Goal: Task Accomplishment & Management: Manage account settings

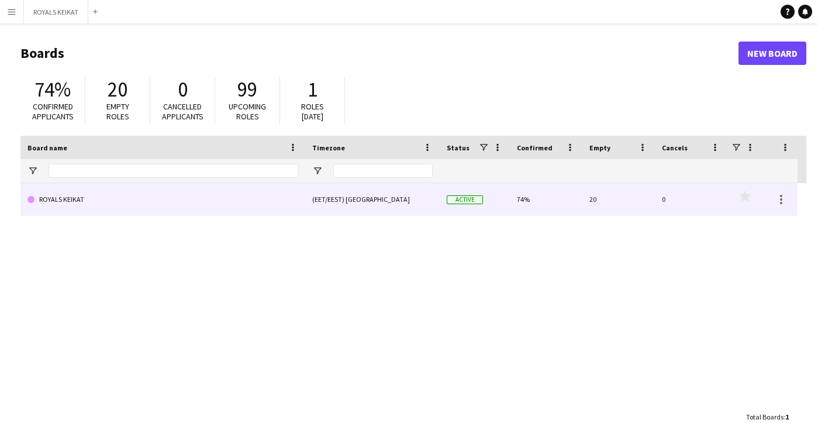
click at [126, 198] on link "ROYALS KEIKAT" at bounding box center [162, 199] width 271 height 33
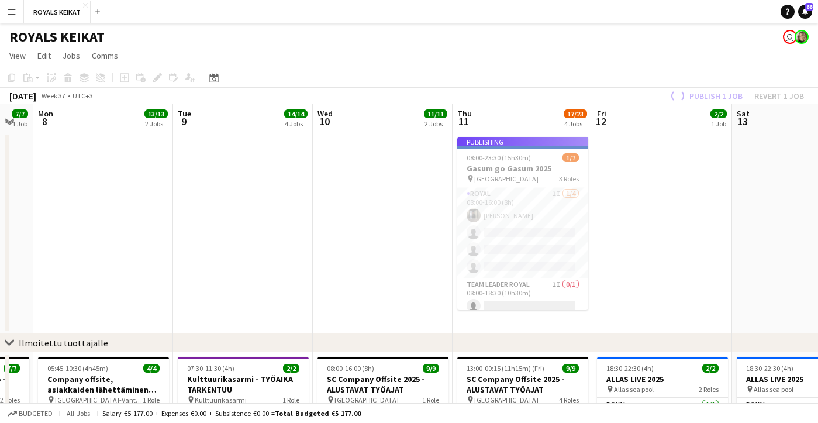
scroll to position [0, 441]
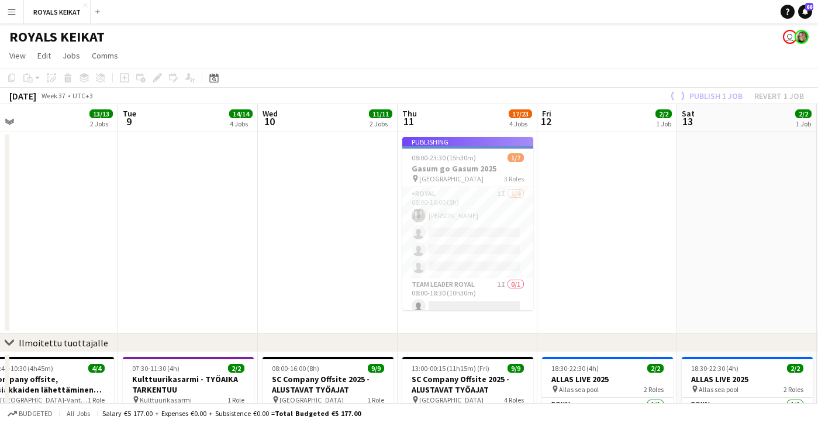
click at [181, 247] on app-date-cell at bounding box center [188, 232] width 140 height 201
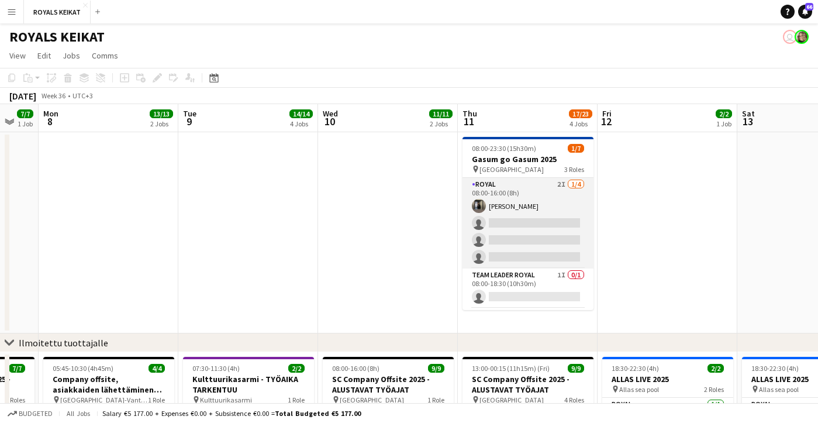
click at [501, 247] on app-card-role "Royal 2I [DATE] 08:00-16:00 (8h) [PERSON_NAME] single-neutral-actions single-ne…" at bounding box center [528, 223] width 131 height 91
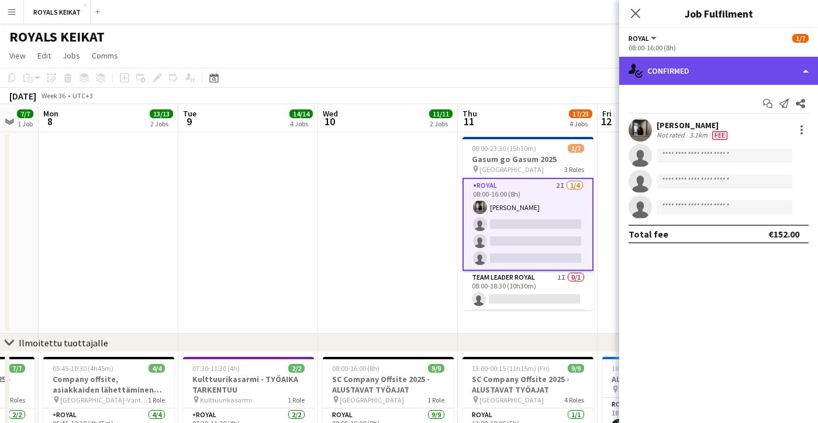
click at [677, 66] on div "single-neutral-actions-check-2 Confirmed" at bounding box center [718, 71] width 199 height 28
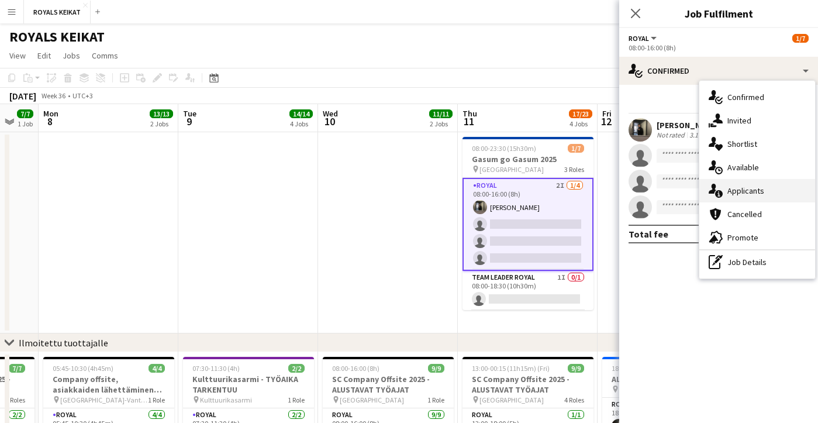
click at [747, 188] on div "single-neutral-actions-information Applicants" at bounding box center [757, 190] width 116 height 23
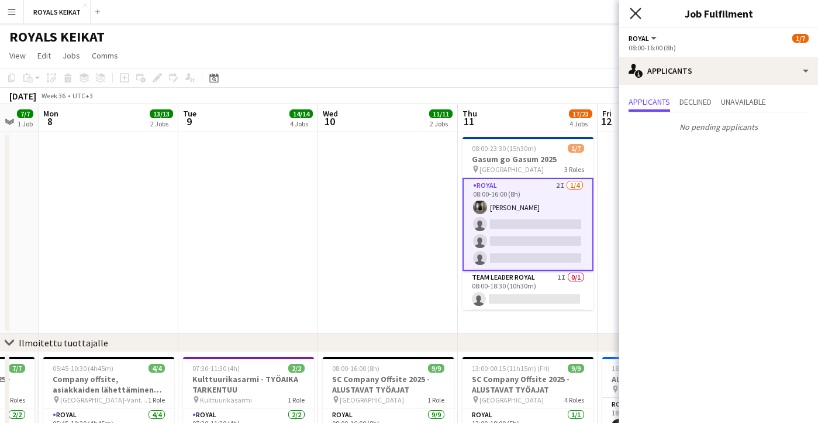
click at [635, 10] on icon "Close pop-in" at bounding box center [635, 13] width 11 height 11
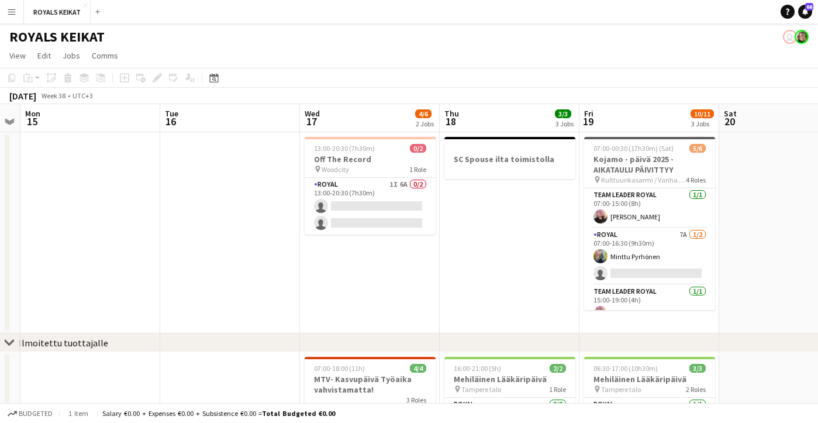
scroll to position [0, 254]
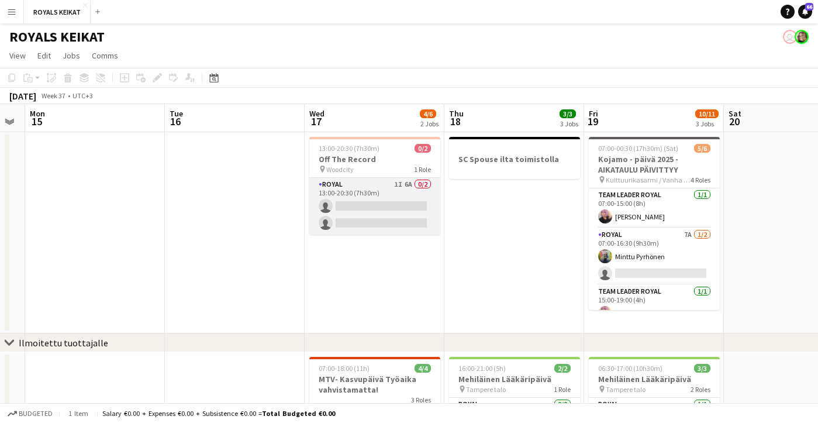
click at [401, 209] on app-card-role "Royal 1I 6A 0/2 13:00-20:30 (7h30m) single-neutral-actions single-neutral-actio…" at bounding box center [374, 206] width 131 height 57
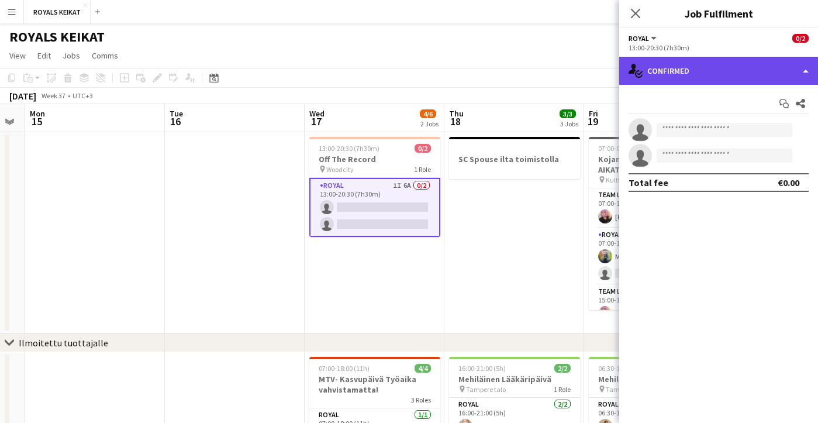
click at [705, 65] on div "single-neutral-actions-check-2 Confirmed" at bounding box center [718, 71] width 199 height 28
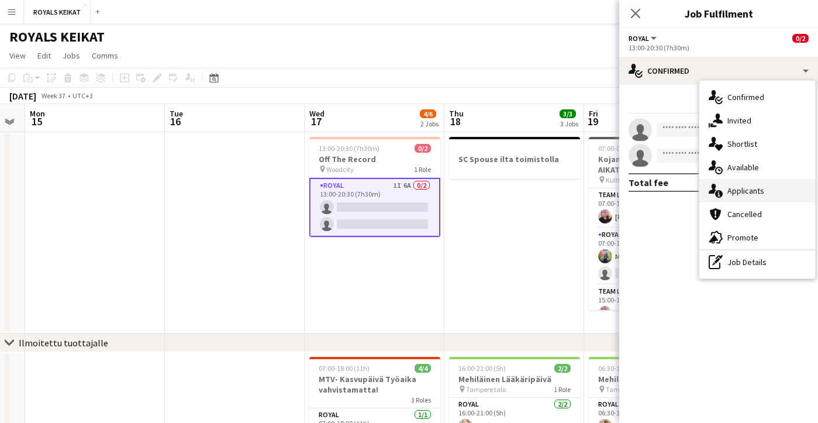
click at [752, 192] on div "single-neutral-actions-information Applicants" at bounding box center [757, 190] width 116 height 23
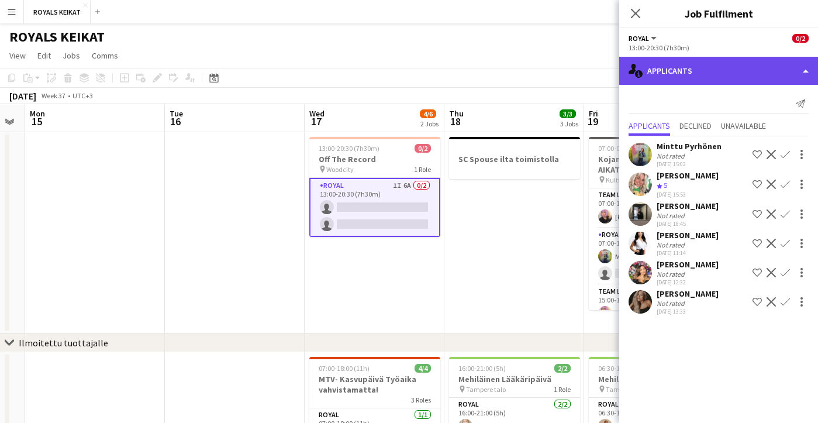
click at [692, 70] on div "single-neutral-actions-information Applicants" at bounding box center [718, 71] width 199 height 28
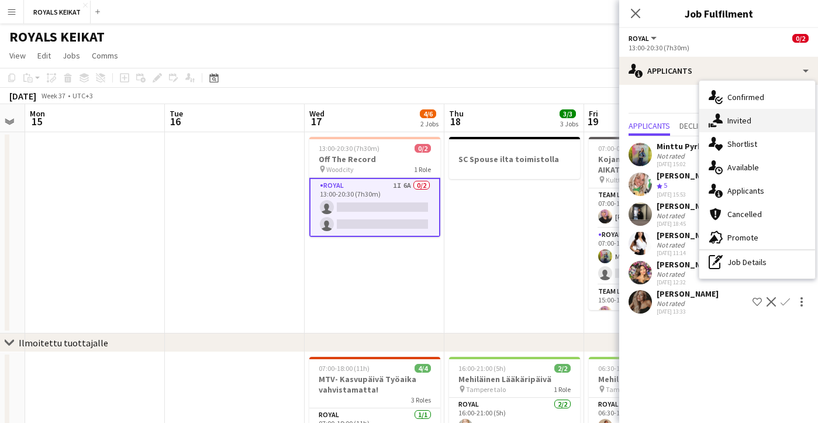
click at [739, 120] on div "single-neutral-actions-share-1 Invited" at bounding box center [757, 120] width 116 height 23
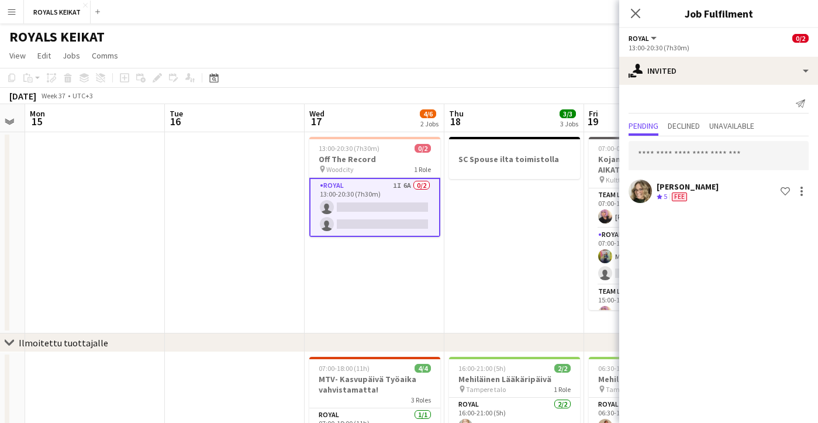
click at [705, 188] on div "[PERSON_NAME]" at bounding box center [688, 186] width 62 height 11
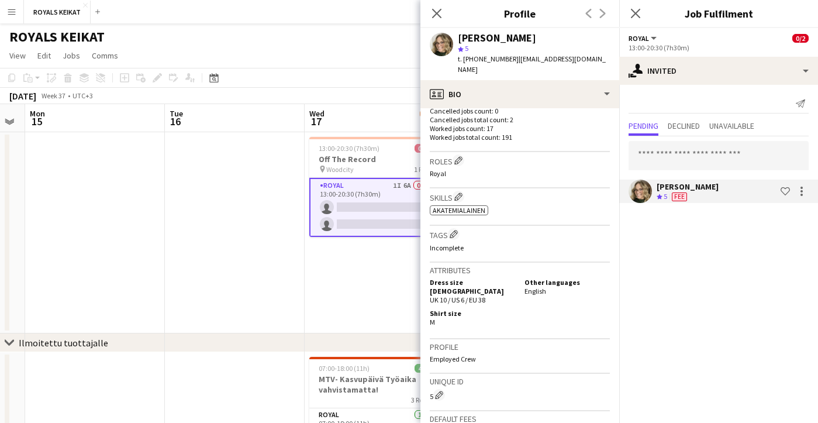
scroll to position [0, 0]
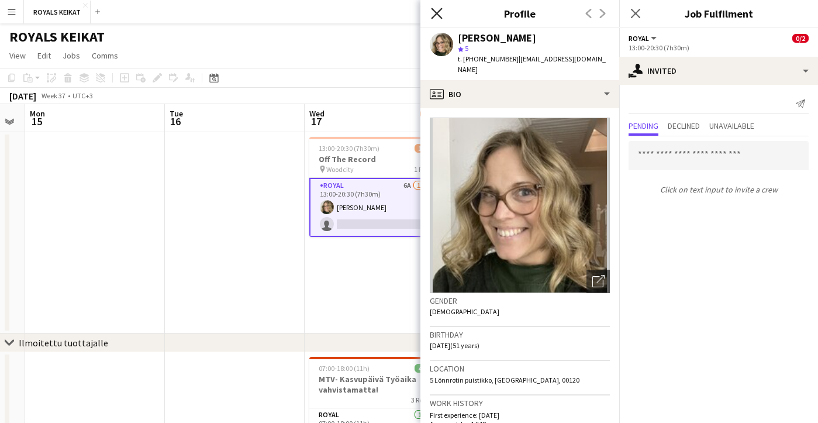
click at [433, 8] on icon "Close pop-in" at bounding box center [436, 13] width 11 height 11
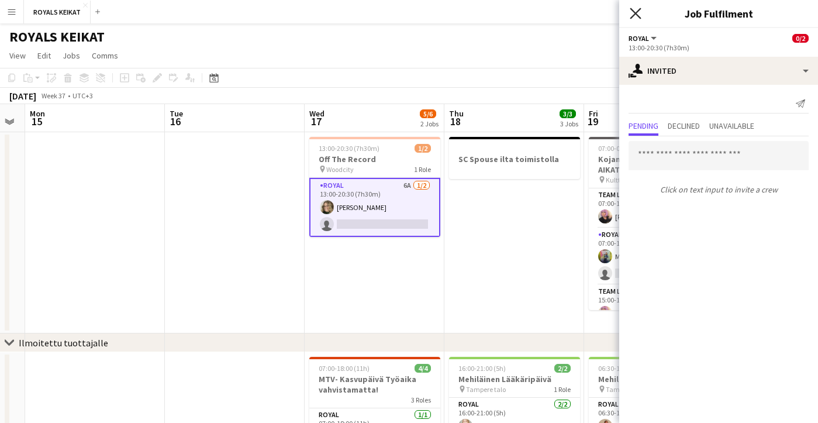
click at [633, 12] on icon at bounding box center [635, 13] width 11 height 11
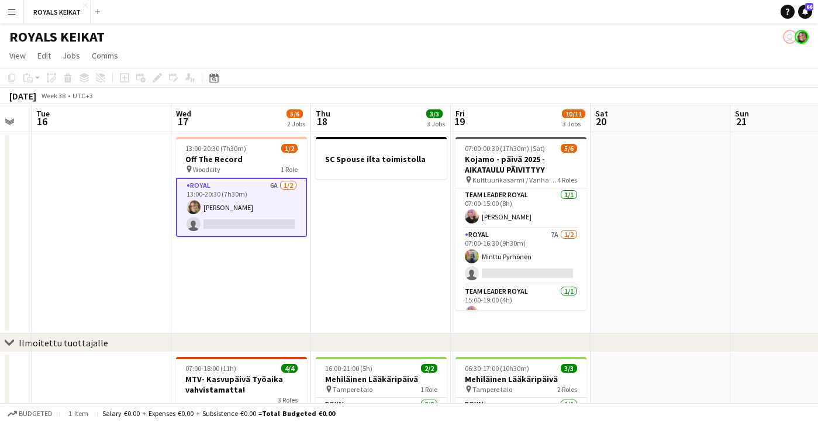
scroll to position [0, 397]
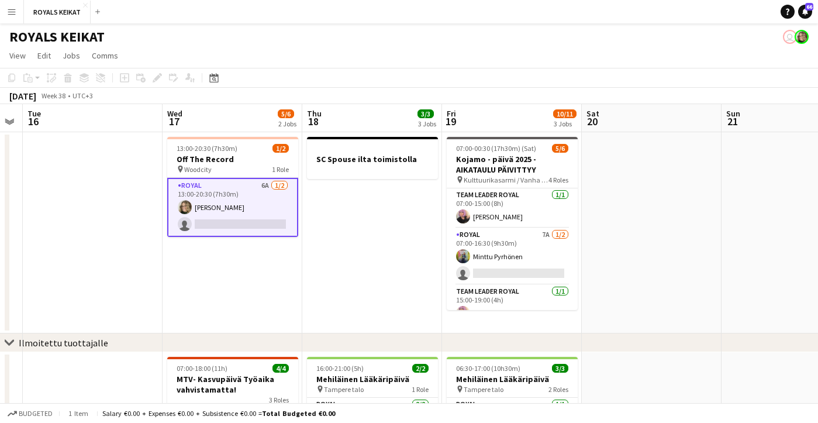
click at [257, 201] on app-card-role "Royal 6A [DATE] 13:00-20:30 (7h30m) [PERSON_NAME] single-neutral-actions" at bounding box center [232, 207] width 131 height 59
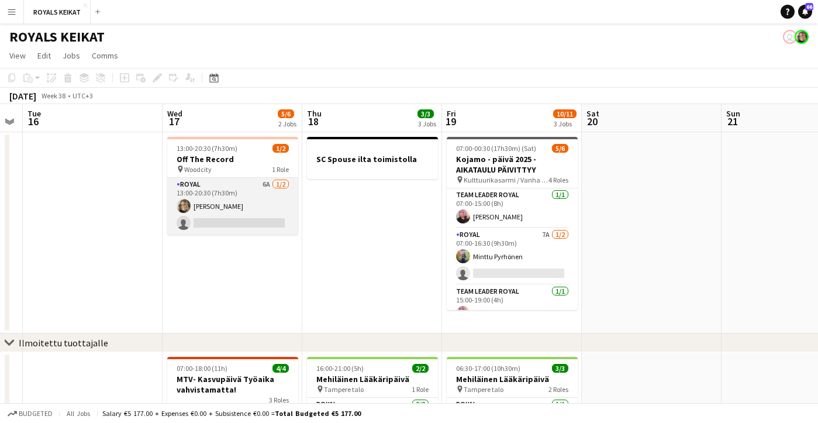
click at [257, 201] on app-card-role "Royal 6A [DATE] 13:00-20:30 (7h30m) [PERSON_NAME] single-neutral-actions" at bounding box center [232, 206] width 131 height 57
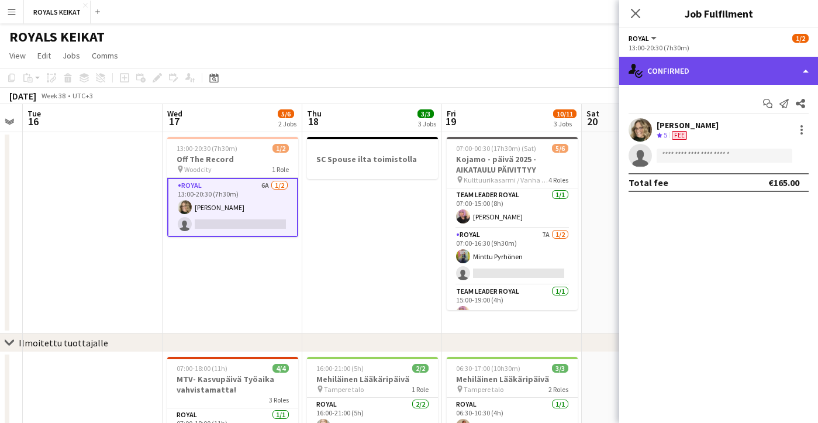
click at [744, 66] on div "single-neutral-actions-check-2 Confirmed" at bounding box center [718, 71] width 199 height 28
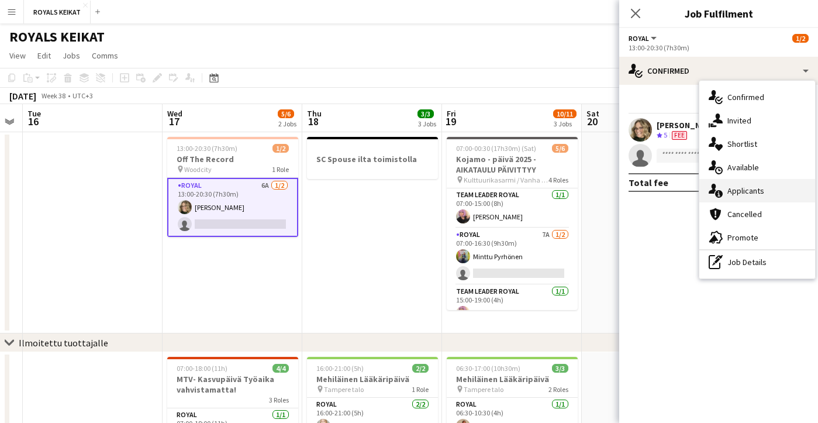
click at [745, 193] on div "single-neutral-actions-information Applicants" at bounding box center [757, 190] width 116 height 23
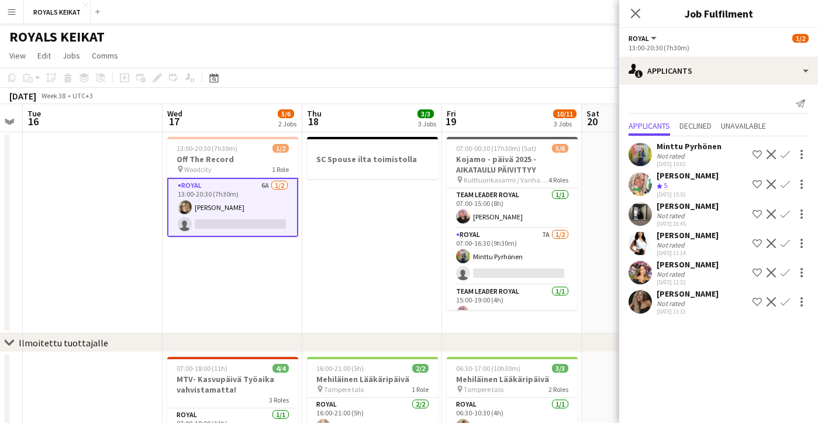
click at [785, 271] on app-icon "Confirm" at bounding box center [785, 272] width 9 height 9
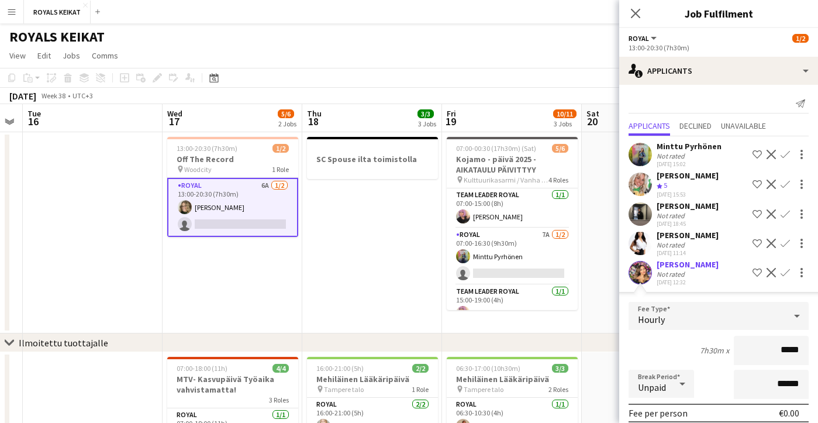
click at [783, 271] on app-icon "Confirm" at bounding box center [785, 272] width 9 height 9
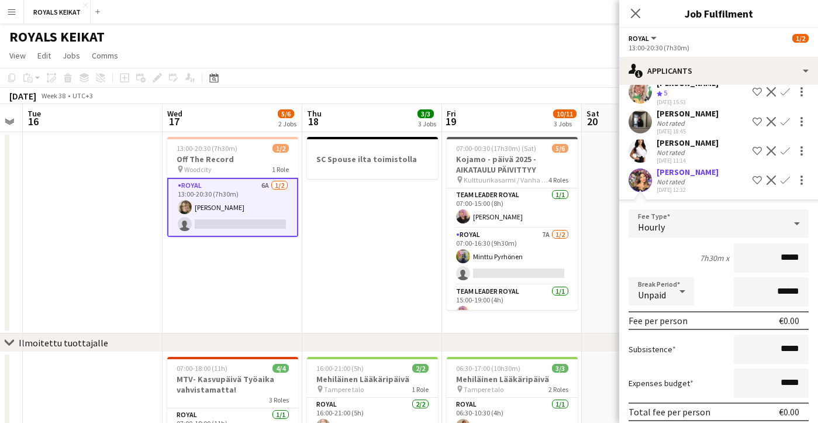
scroll to position [102, 0]
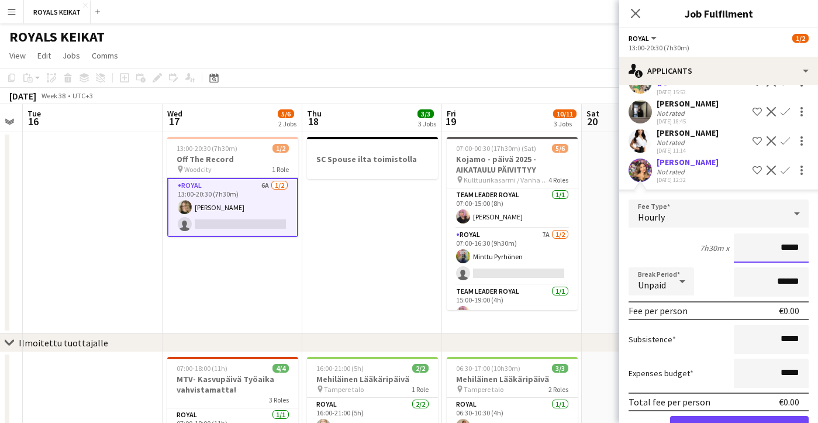
drag, startPoint x: 799, startPoint y: 246, endPoint x: 759, endPoint y: 246, distance: 40.9
click at [759, 246] on input "*****" at bounding box center [771, 247] width 75 height 29
type input "******"
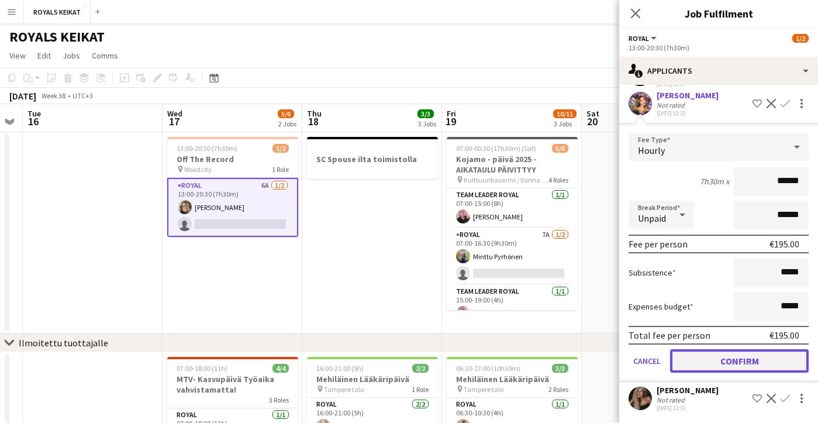
click at [718, 358] on button "Confirm" at bounding box center [739, 360] width 139 height 23
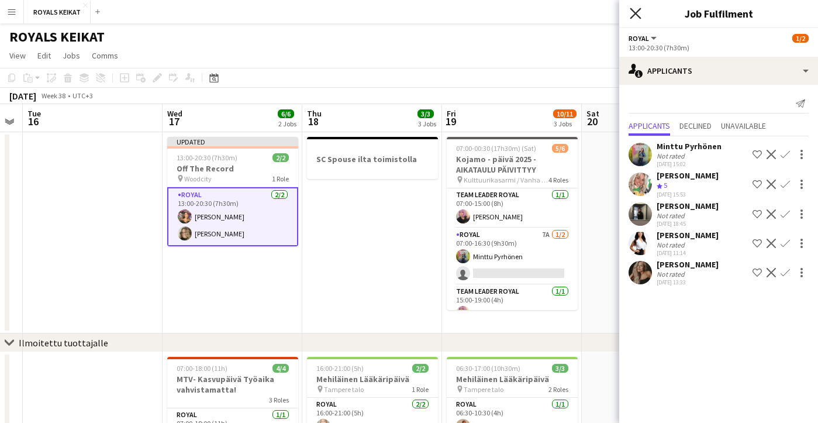
click at [636, 11] on icon "Close pop-in" at bounding box center [635, 13] width 11 height 11
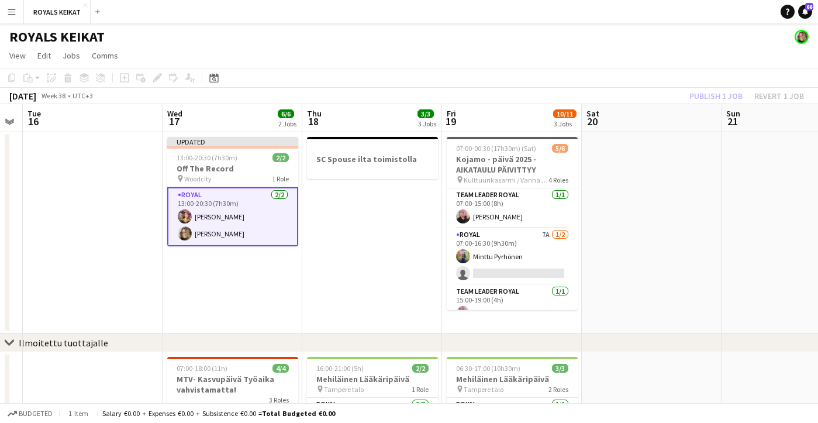
click at [706, 95] on div "Publish 1 job Revert 1 job" at bounding box center [747, 95] width 143 height 15
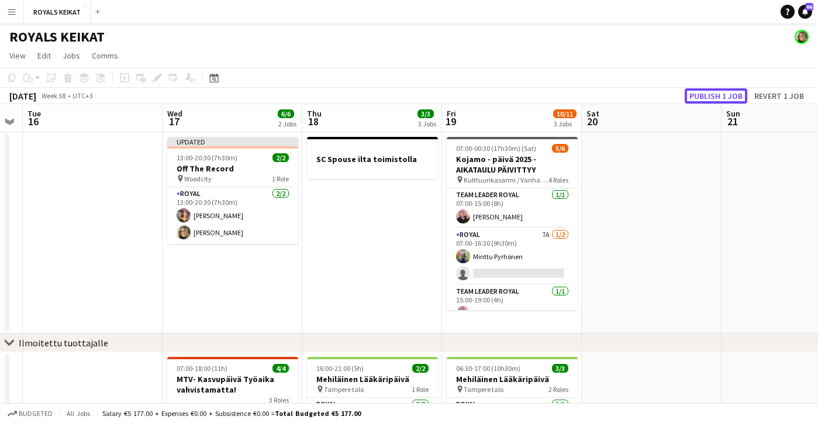
click at [706, 95] on button "Publish 1 job" at bounding box center [716, 95] width 63 height 15
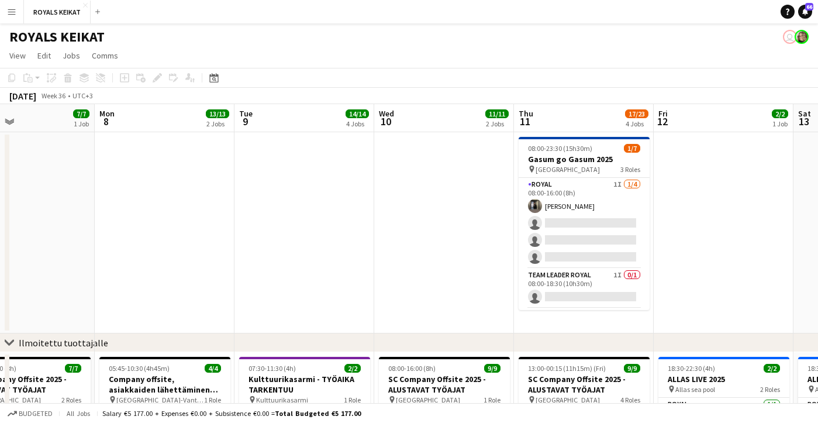
click at [9, 11] on app-icon "Menu" at bounding box center [11, 11] width 9 height 9
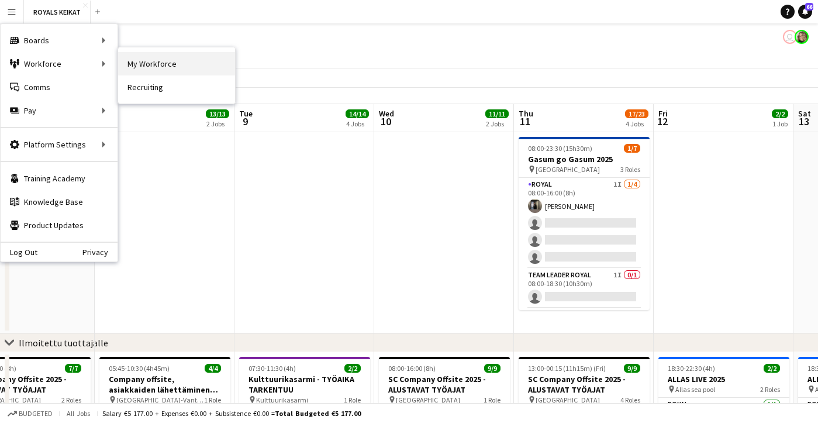
click at [144, 63] on link "My Workforce" at bounding box center [176, 63] width 117 height 23
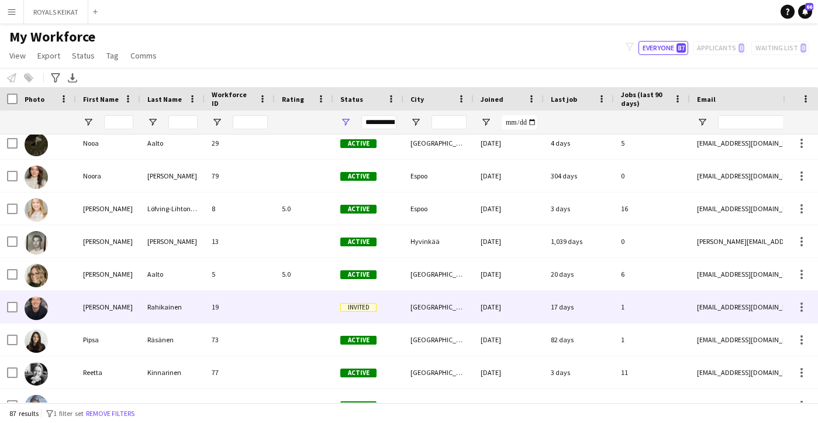
scroll to position [1975, 0]
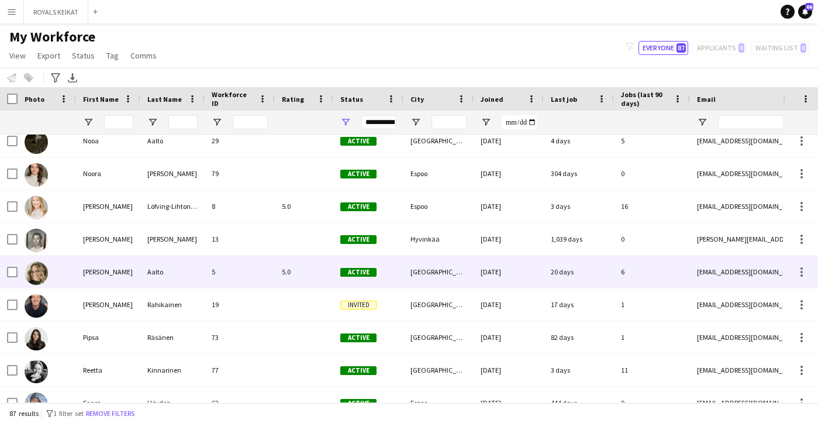
click at [714, 273] on div "[EMAIL_ADDRESS][DOMAIN_NAME]" at bounding box center [807, 272] width 234 height 32
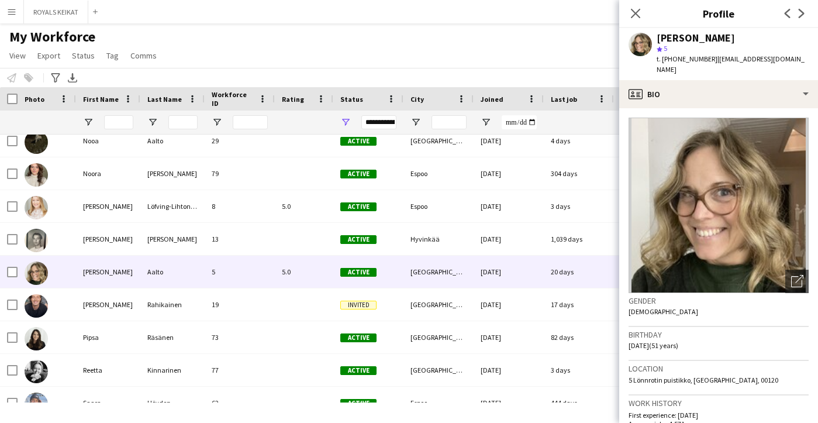
click at [781, 58] on span "| [EMAIL_ADDRESS][DOMAIN_NAME]" at bounding box center [731, 63] width 148 height 19
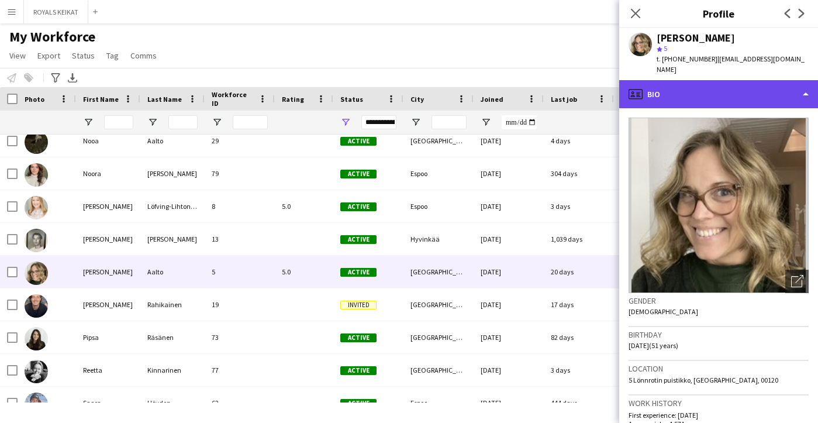
click at [807, 84] on div "profile Bio" at bounding box center [718, 94] width 199 height 28
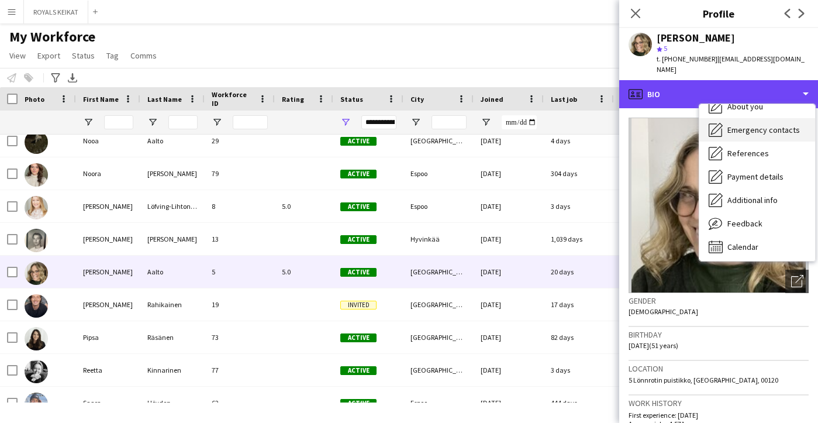
scroll to position [87, 0]
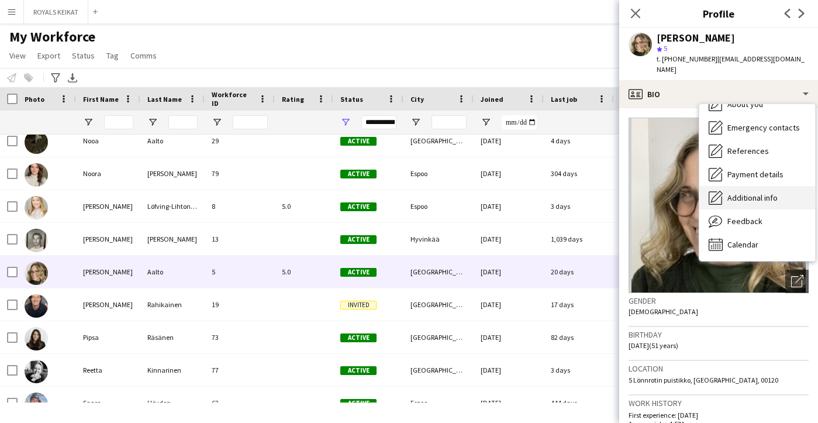
click at [750, 192] on span "Additional info" at bounding box center [753, 197] width 50 height 11
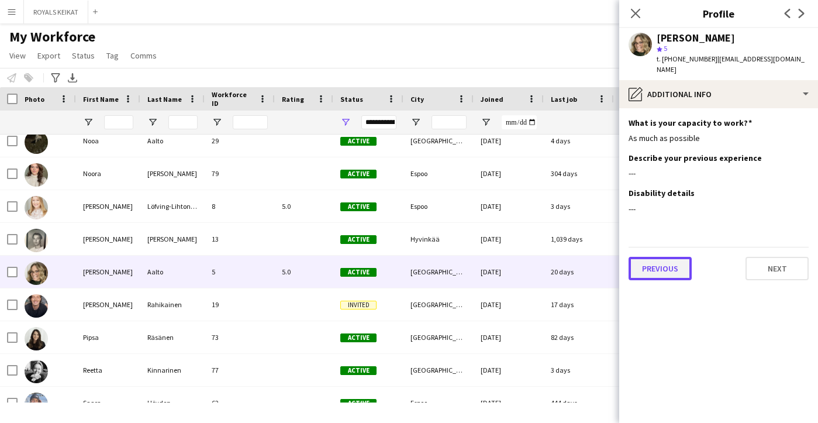
click at [664, 260] on button "Previous" at bounding box center [660, 268] width 63 height 23
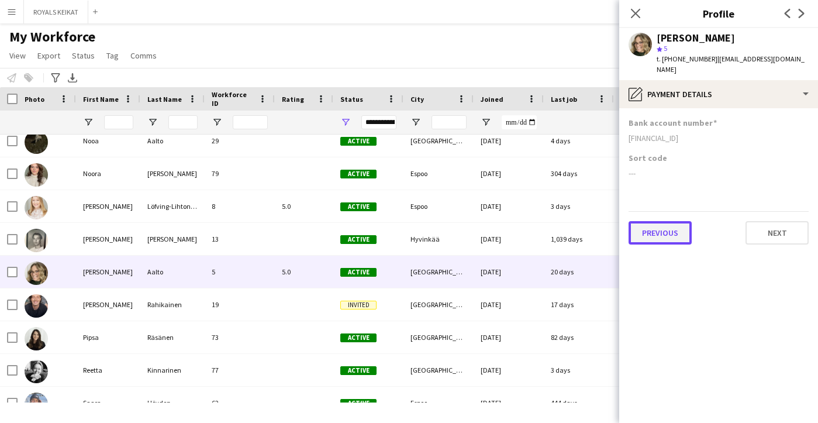
click at [663, 221] on button "Previous" at bounding box center [660, 232] width 63 height 23
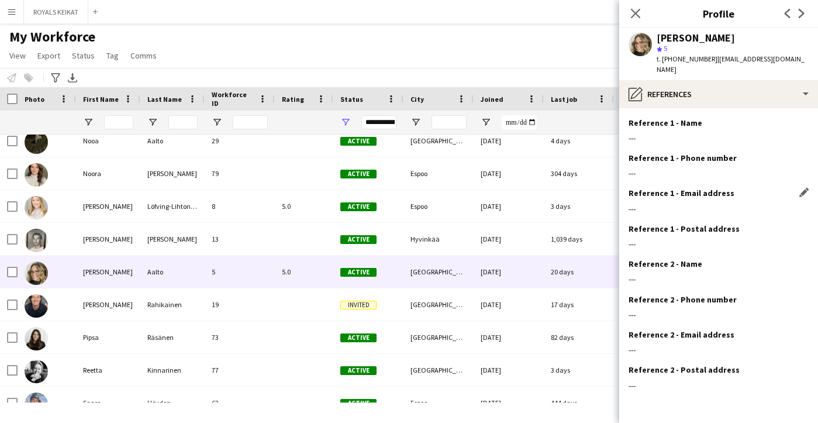
click at [712, 188] on h3 "Reference 1 - Email address" at bounding box center [682, 193] width 106 height 11
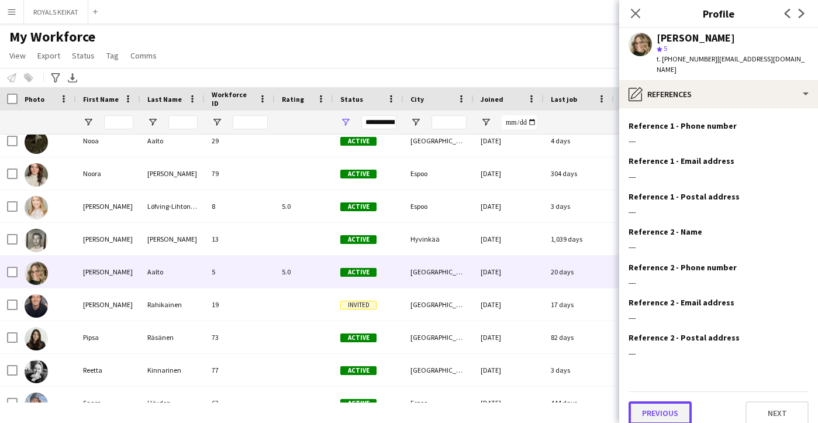
click at [664, 402] on button "Previous" at bounding box center [660, 412] width 63 height 23
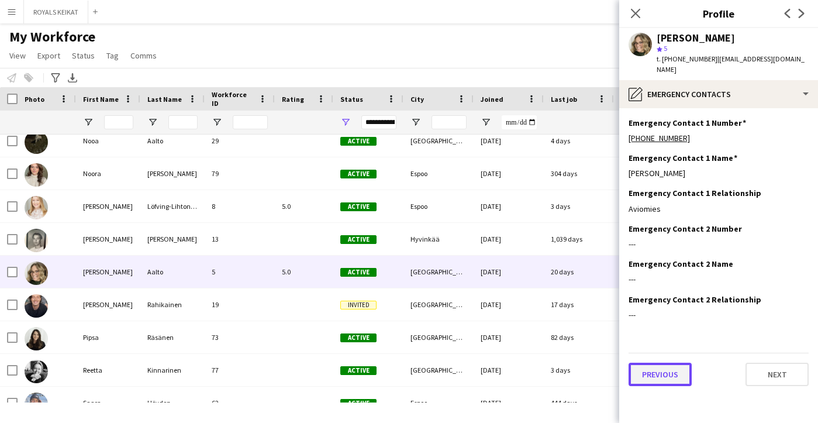
click at [660, 364] on button "Previous" at bounding box center [660, 374] width 63 height 23
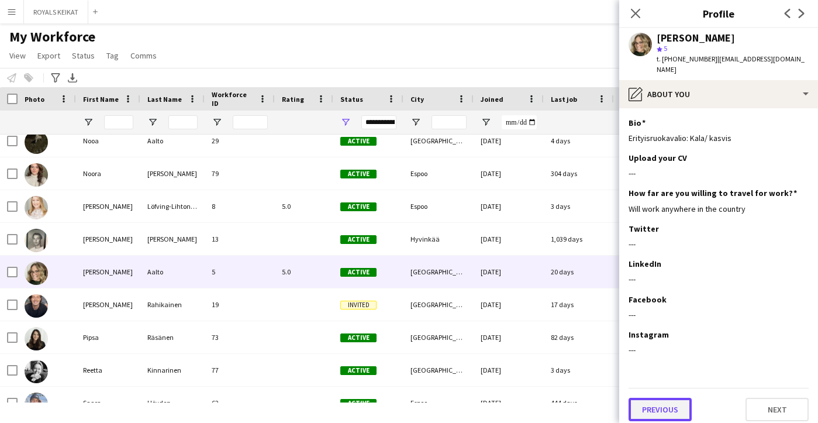
click at [659, 401] on button "Previous" at bounding box center [660, 409] width 63 height 23
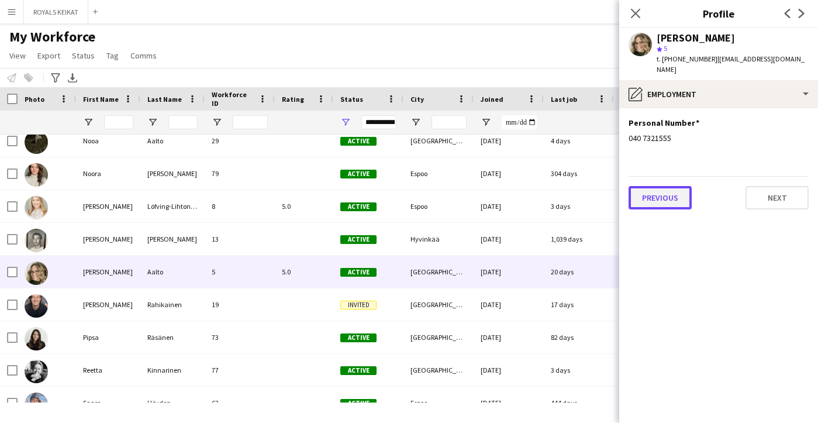
click at [661, 186] on button "Previous" at bounding box center [660, 197] width 63 height 23
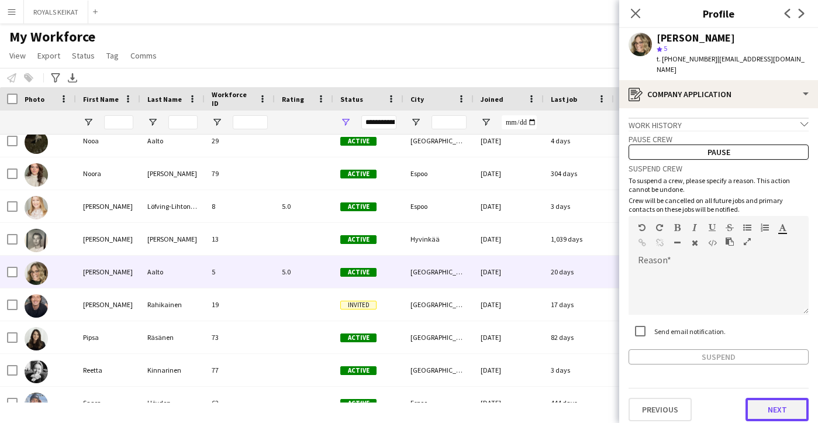
click at [774, 399] on button "Next" at bounding box center [777, 409] width 63 height 23
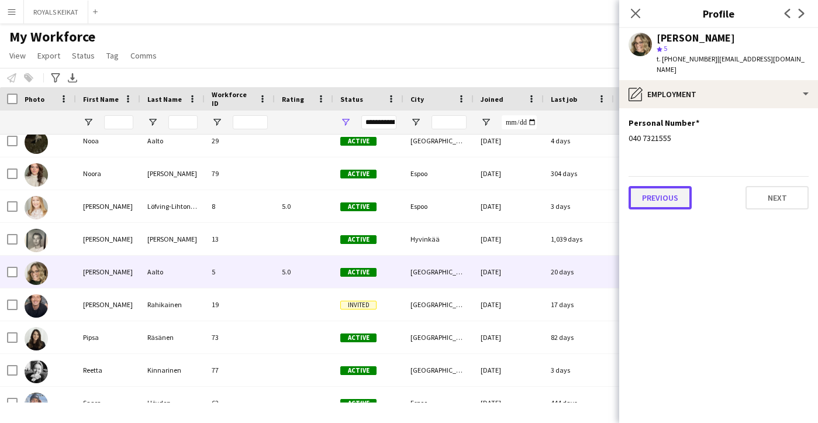
click at [666, 189] on button "Previous" at bounding box center [660, 197] width 63 height 23
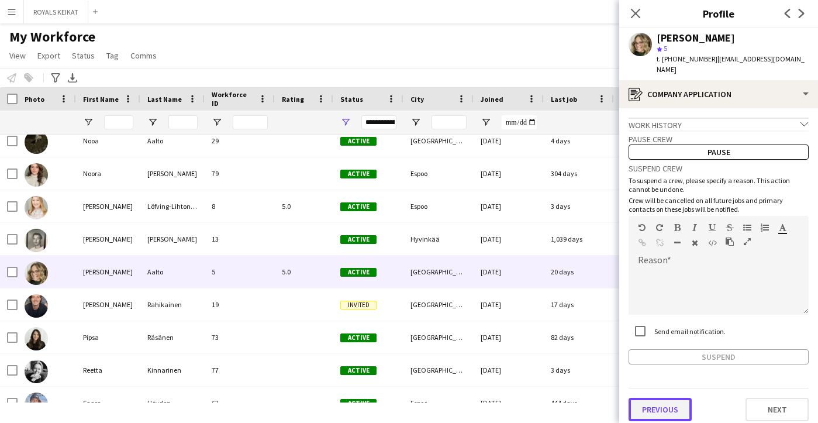
click at [652, 398] on button "Previous" at bounding box center [660, 409] width 63 height 23
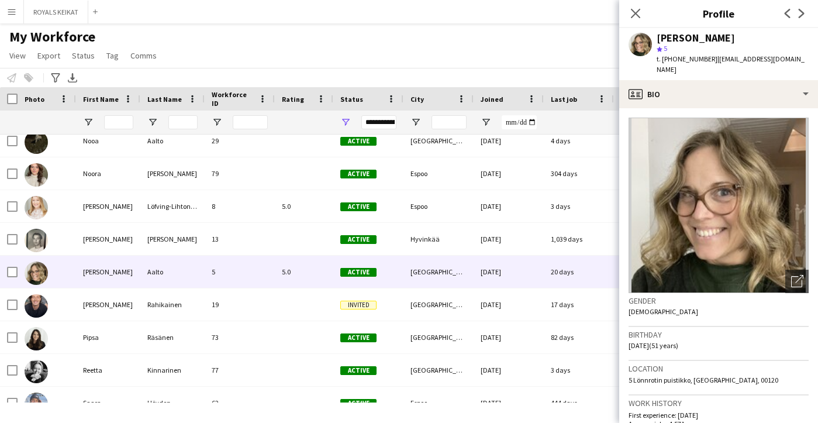
click at [736, 59] on span "| [EMAIL_ADDRESS][DOMAIN_NAME]" at bounding box center [731, 63] width 148 height 19
click at [633, 9] on icon "Close pop-in" at bounding box center [635, 13] width 11 height 11
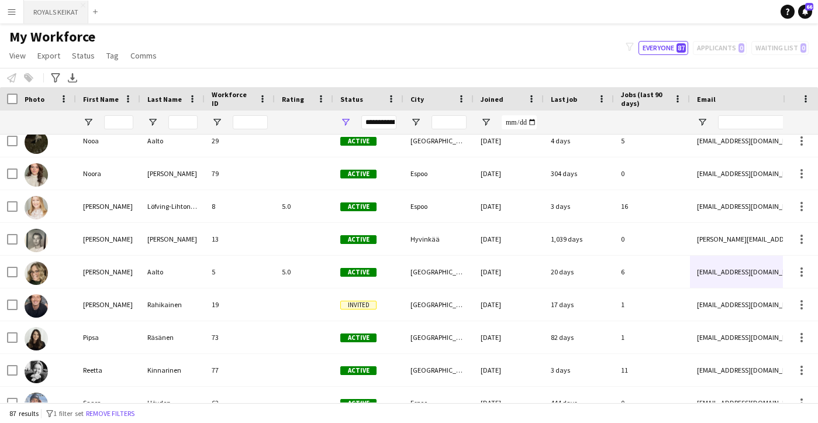
click at [46, 18] on button "ROYALS KEIKAT Close" at bounding box center [56, 12] width 64 height 23
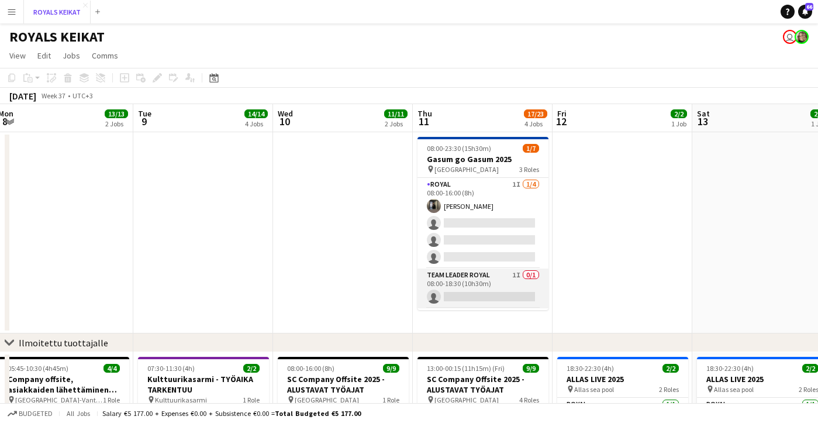
scroll to position [55, 0]
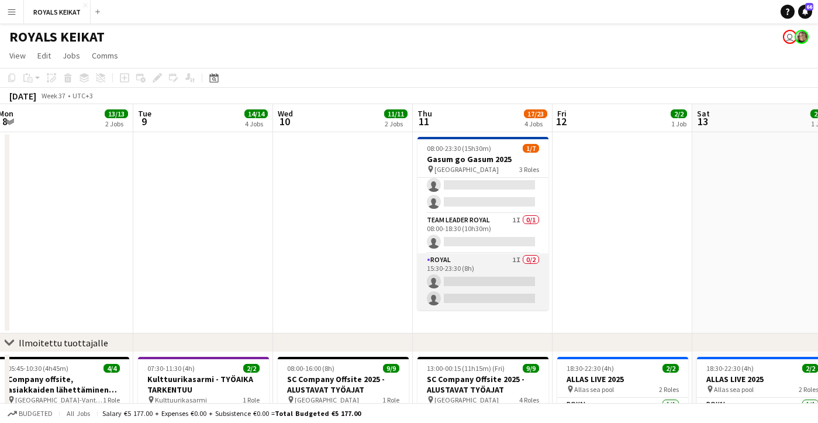
click at [477, 273] on app-card-role "Royal 1I 0/2 15:30-23:30 (8h) single-neutral-actions single-neutral-actions" at bounding box center [483, 281] width 131 height 57
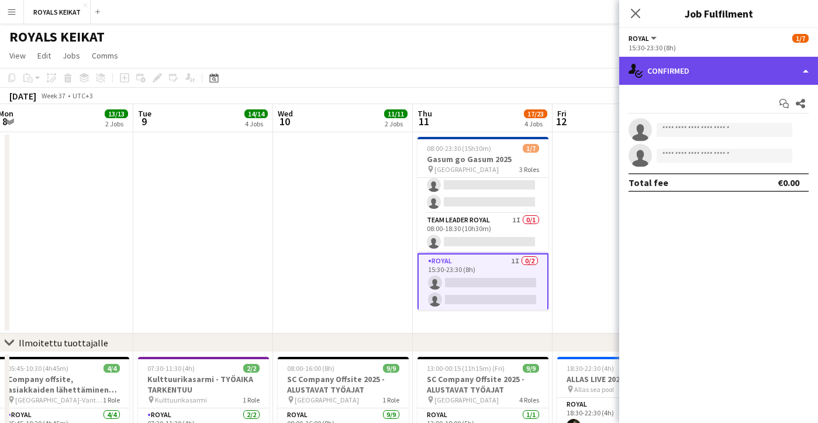
click at [693, 67] on div "single-neutral-actions-check-2 Confirmed" at bounding box center [718, 71] width 199 height 28
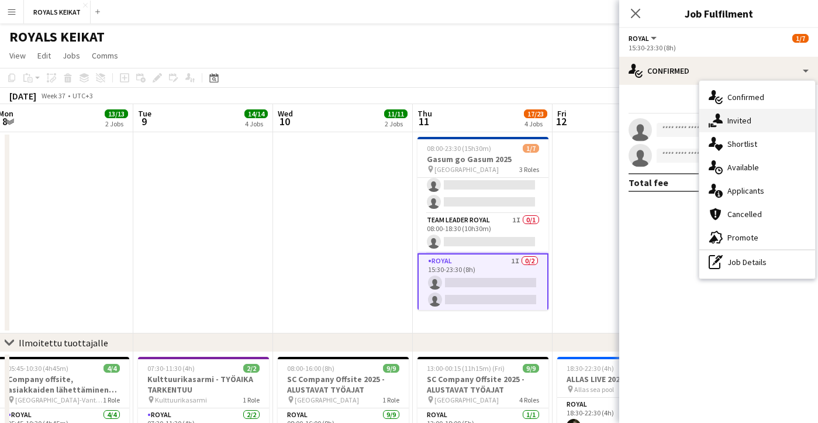
click at [742, 115] on div "single-neutral-actions-share-1 Invited" at bounding box center [757, 120] width 116 height 23
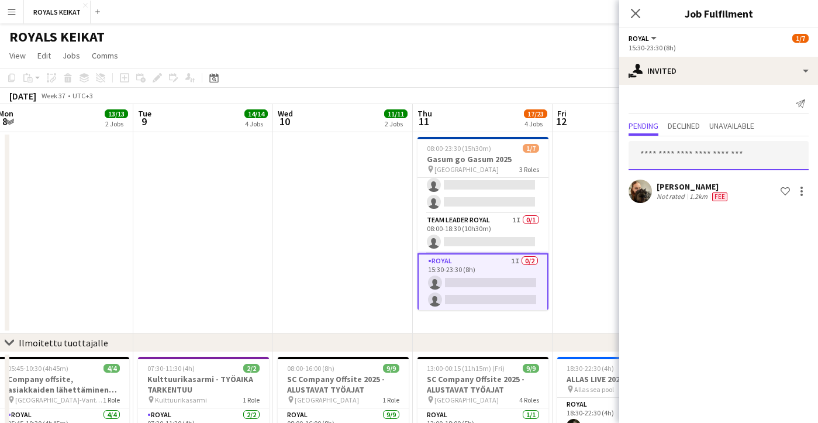
click at [690, 149] on input "text" at bounding box center [719, 155] width 180 height 29
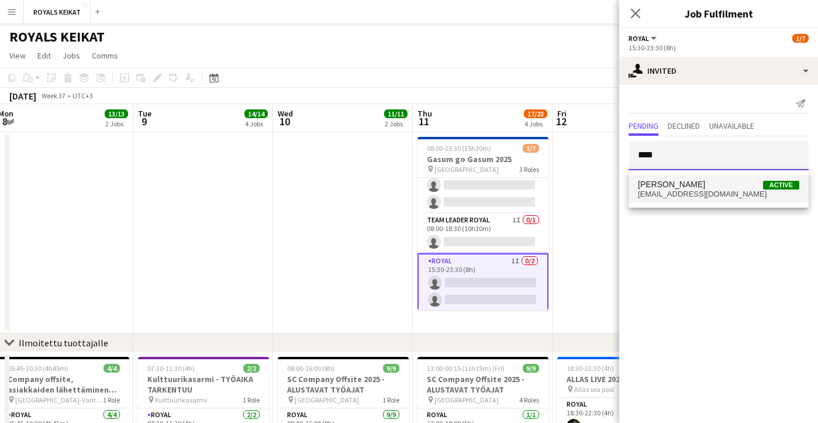
type input "****"
click at [687, 194] on span "[EMAIL_ADDRESS][DOMAIN_NAME]" at bounding box center [718, 193] width 161 height 9
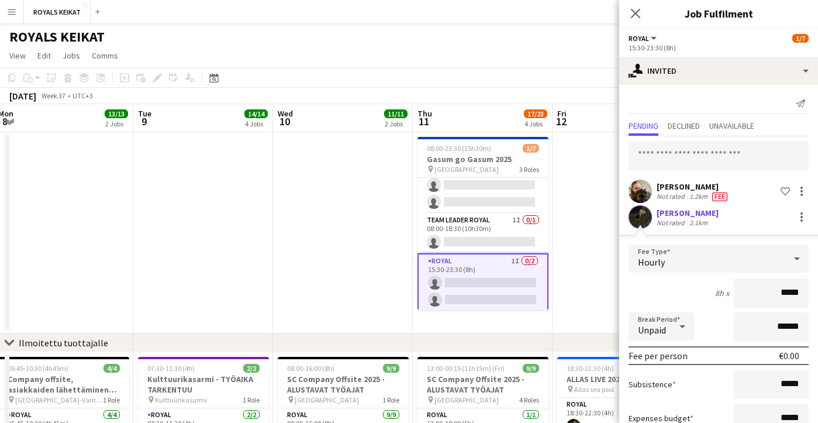
drag, startPoint x: 801, startPoint y: 292, endPoint x: 775, endPoint y: 292, distance: 25.7
click at [775, 292] on input "*****" at bounding box center [771, 292] width 75 height 29
type input "******"
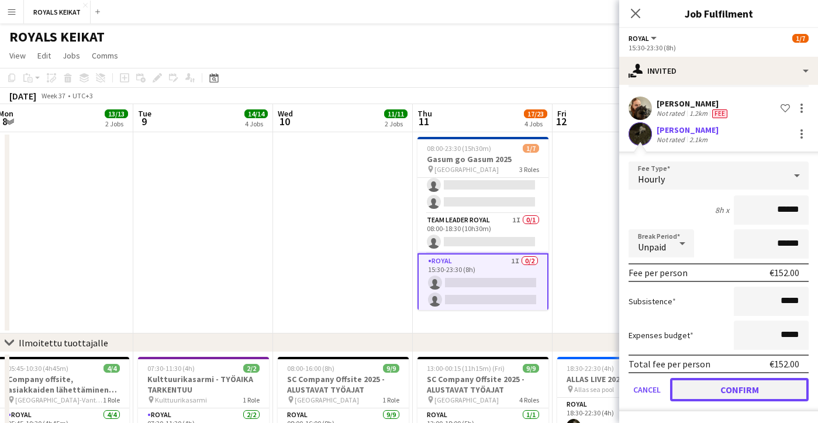
click at [728, 391] on button "Confirm" at bounding box center [739, 389] width 139 height 23
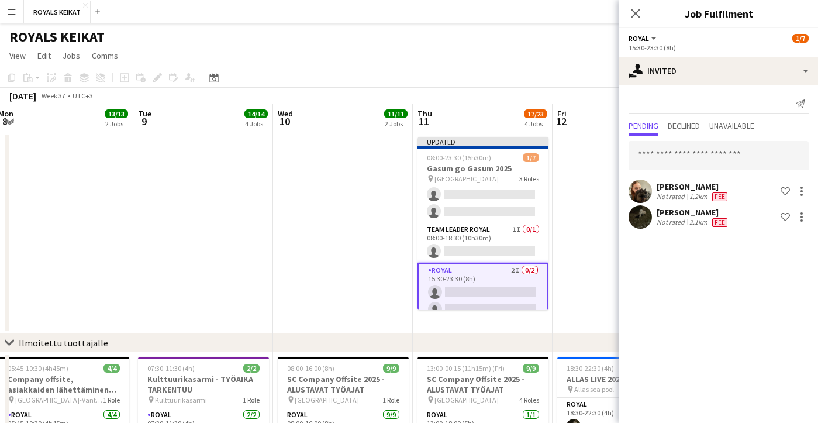
scroll to position [0, 0]
click at [634, 13] on icon at bounding box center [635, 13] width 11 height 11
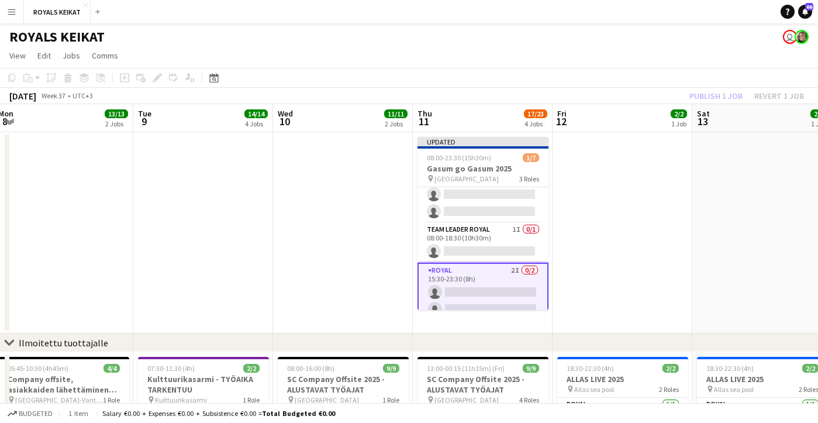
click at [730, 91] on div "Publish 1 job Revert 1 job" at bounding box center [747, 95] width 143 height 15
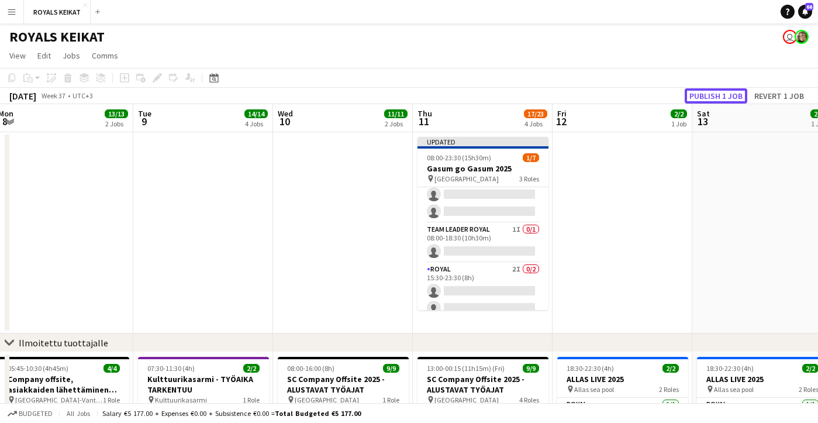
click at [730, 91] on button "Publish 1 job" at bounding box center [716, 95] width 63 height 15
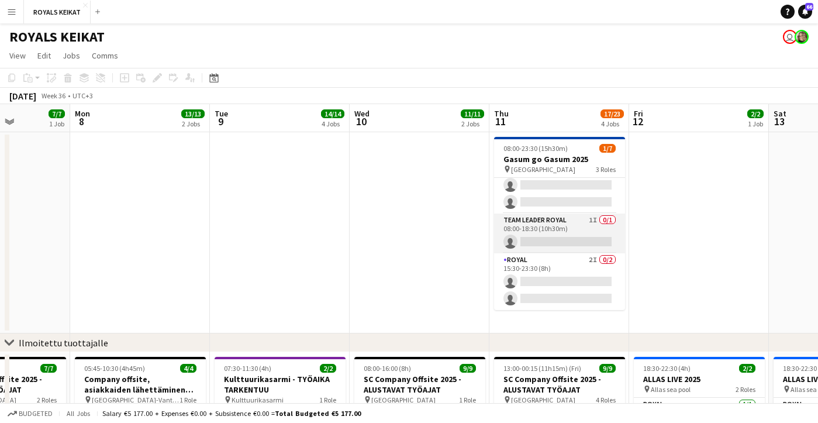
scroll to position [0, 350]
